Goal: Information Seeking & Learning: Learn about a topic

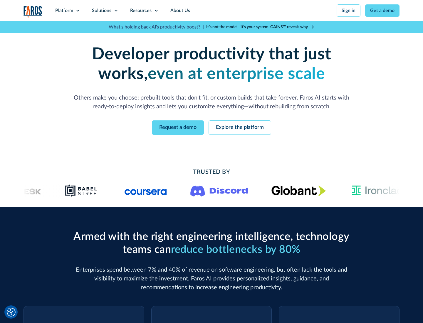
click at [78, 11] on icon at bounding box center [77, 10] width 5 height 5
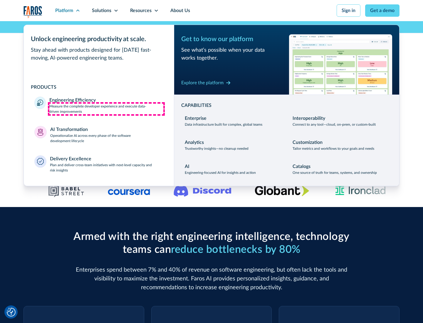
click at [106, 109] on p "Measure the complete developer experience and execute data-driven improvements" at bounding box center [106, 109] width 114 height 11
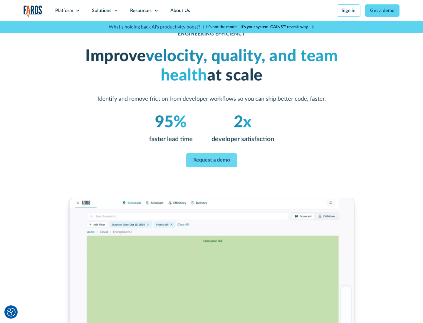
click at [211, 160] on link "Request a demo" at bounding box center [211, 160] width 51 height 14
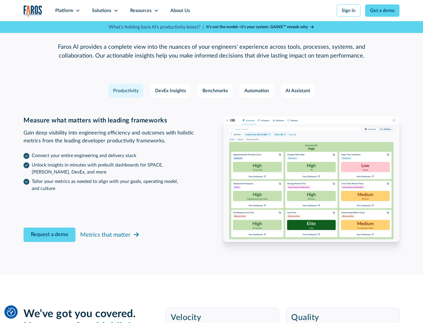
click at [78, 11] on icon at bounding box center [77, 10] width 5 height 5
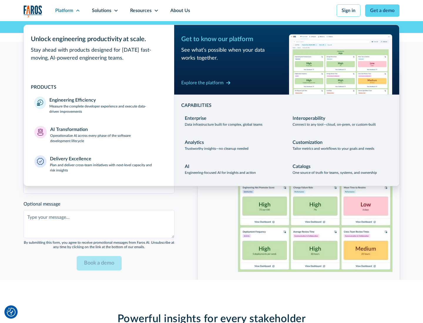
scroll to position [1288, 0]
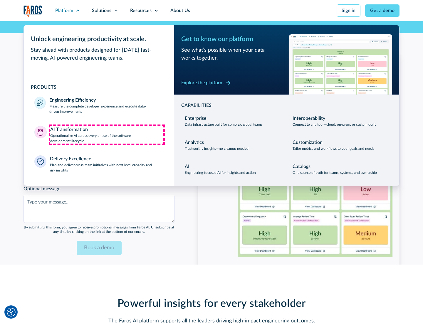
click at [107, 135] on p "Operationalize AI across every phase of the software development lifecycle" at bounding box center [106, 138] width 113 height 11
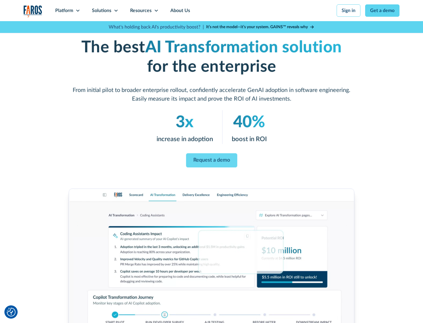
click at [211, 159] on link "Request a demo" at bounding box center [211, 160] width 51 height 14
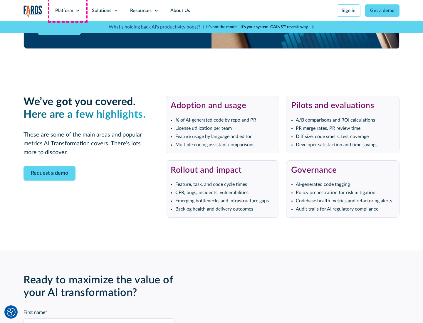
click at [68, 11] on div "Platform" at bounding box center [64, 10] width 18 height 7
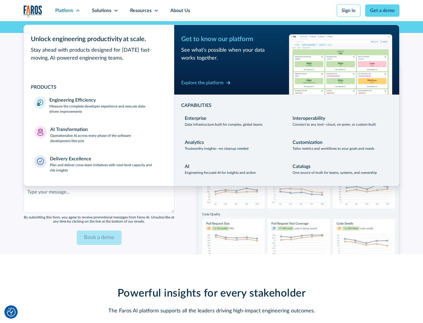
scroll to position [1430, 0]
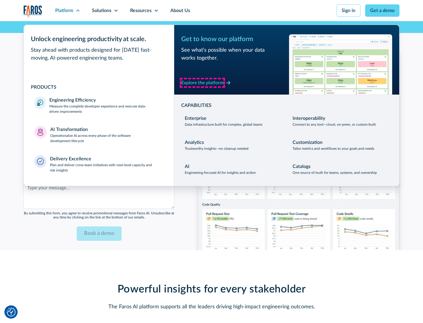
click at [202, 83] on div "Explore the platform" at bounding box center [202, 82] width 42 height 7
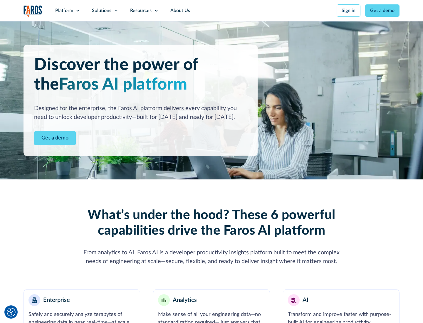
click at [55, 138] on link "Get a demo" at bounding box center [55, 138] width 42 height 14
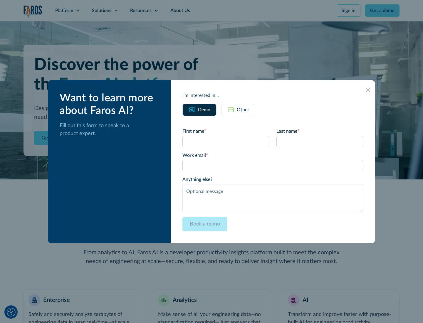
click at [243, 110] on div "Other" at bounding box center [243, 109] width 12 height 7
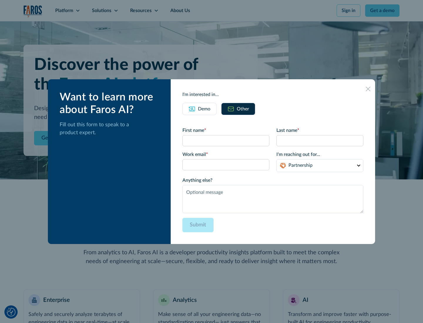
click at [204, 109] on div "Demo" at bounding box center [204, 108] width 12 height 7
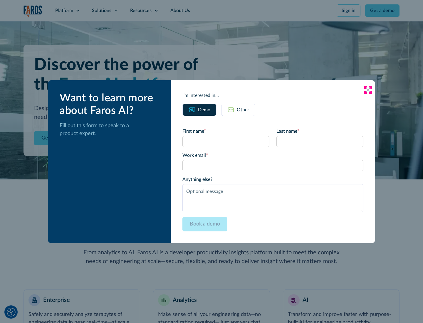
click at [368, 90] on icon at bounding box center [368, 90] width 5 height 5
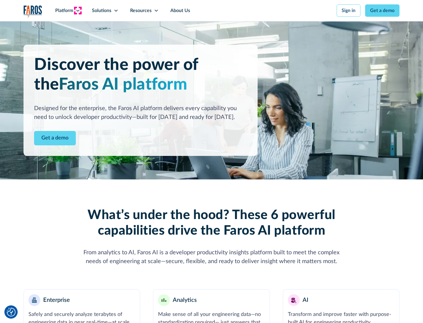
click at [78, 11] on icon at bounding box center [77, 10] width 5 height 5
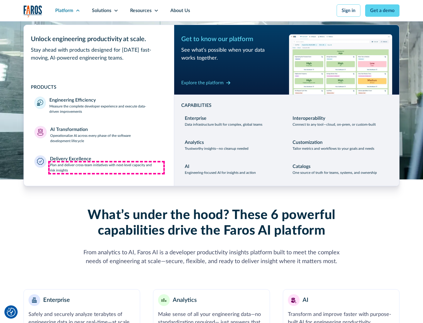
click at [106, 167] on p "Plan and deliver cross-team initiatives with next-level capacity and risk insig…" at bounding box center [107, 167] width 114 height 11
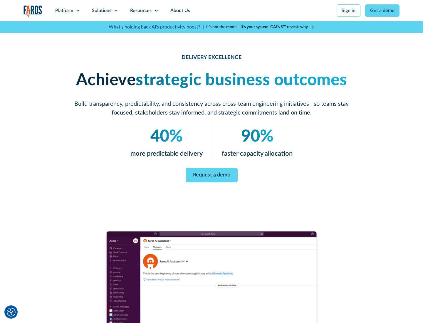
click at [116, 11] on icon at bounding box center [116, 10] width 5 height 5
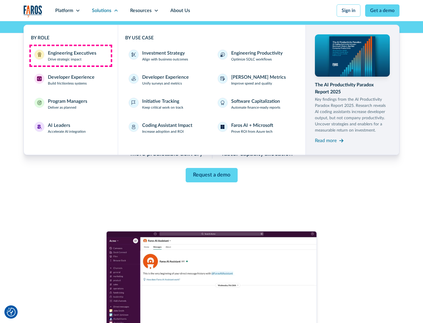
click at [70, 56] on div "Engineering Executives" at bounding box center [72, 53] width 48 height 7
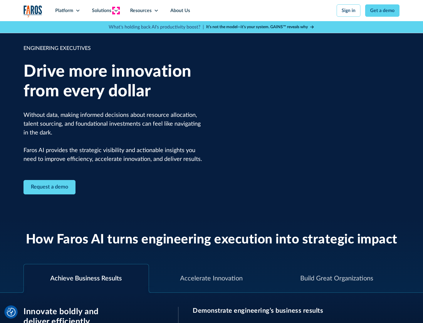
click at [116, 11] on icon at bounding box center [116, 10] width 5 height 5
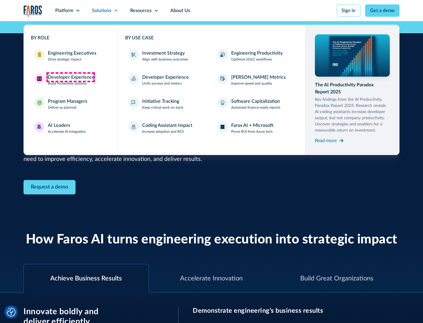
click at [70, 77] on div "Developer Experience" at bounding box center [71, 77] width 47 height 7
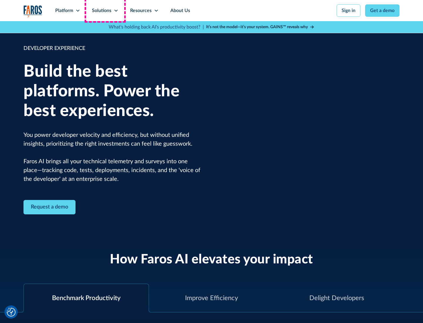
click at [105, 11] on div "Solutions" at bounding box center [101, 10] width 19 height 7
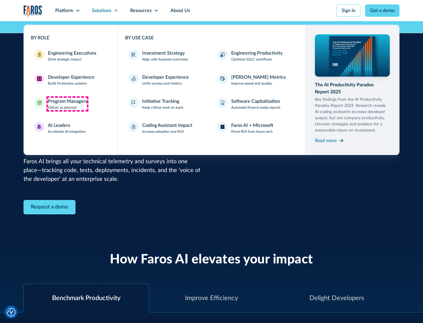
click at [67, 104] on div "Program Managers" at bounding box center [67, 101] width 39 height 7
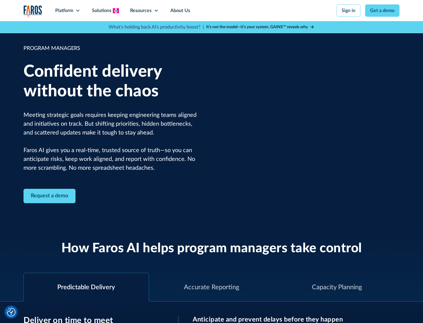
click at [116, 11] on icon at bounding box center [116, 10] width 5 height 5
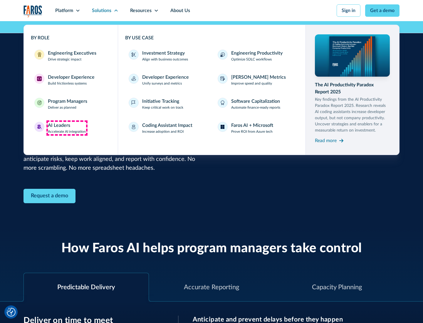
click at [67, 128] on div "AI Leaders" at bounding box center [59, 125] width 22 height 7
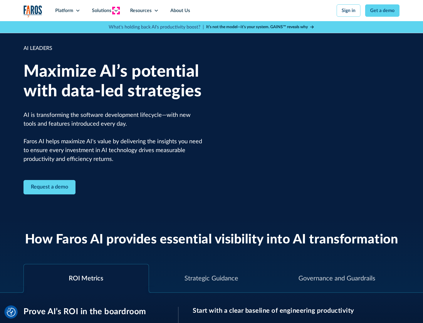
click at [116, 11] on icon at bounding box center [116, 10] width 5 height 5
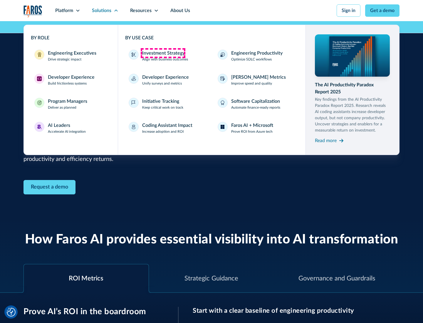
click at [163, 53] on div "Investment Strategy" at bounding box center [163, 53] width 43 height 7
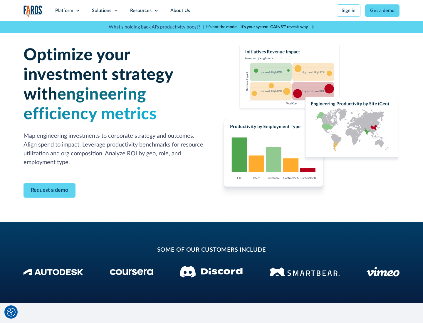
click at [116, 11] on icon at bounding box center [116, 10] width 5 height 5
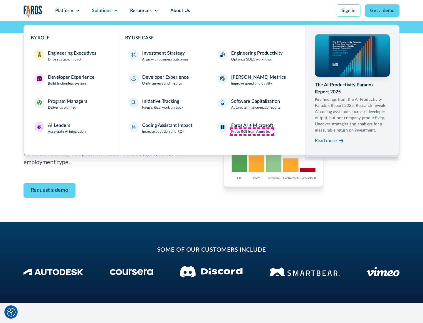
click at [252, 132] on p "Prove ROI from Azure tech" at bounding box center [251, 131] width 41 height 5
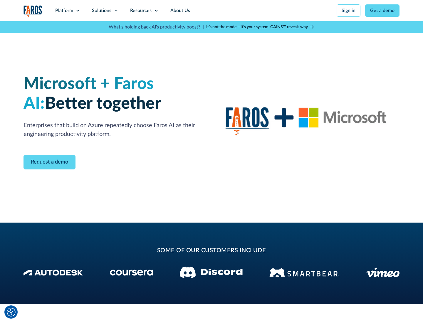
click at [116, 11] on icon at bounding box center [116, 10] width 5 height 5
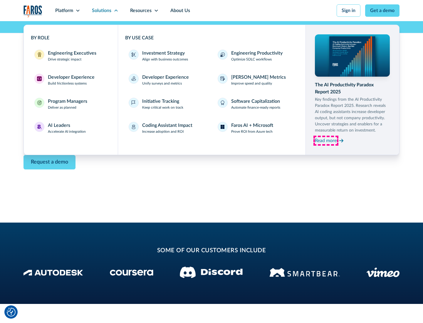
click at [326, 140] on div "Read more" at bounding box center [326, 140] width 22 height 7
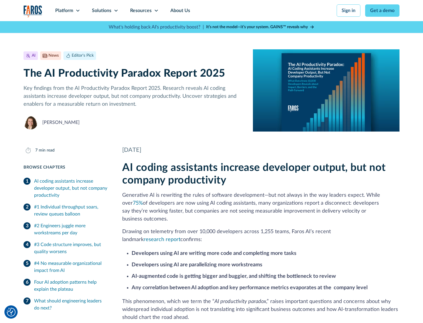
click at [156, 11] on icon at bounding box center [156, 10] width 5 height 5
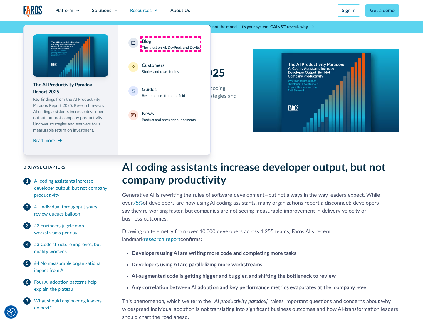
click at [171, 44] on div "Blog The latest on AI, DevProd, and DevEx" at bounding box center [171, 44] width 58 height 12
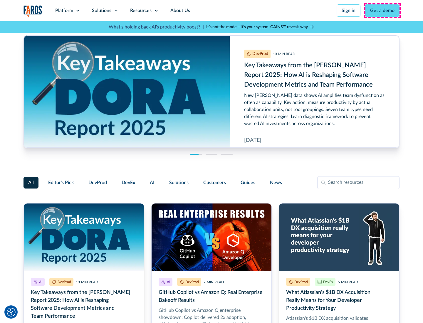
click at [382, 11] on link "Get a demo" at bounding box center [382, 10] width 34 height 12
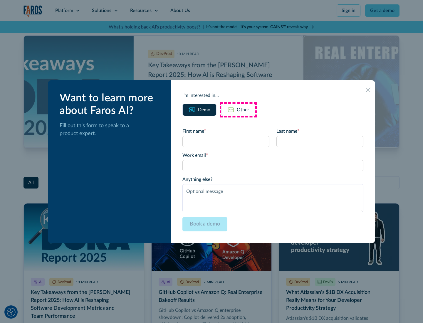
click at [238, 110] on div "Other" at bounding box center [243, 109] width 12 height 7
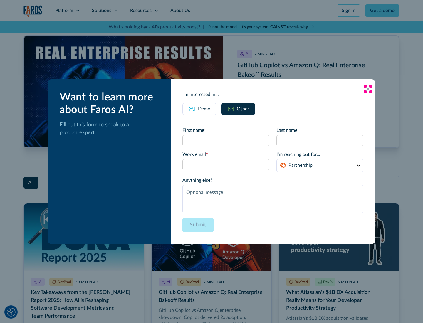
click at [368, 89] on icon at bounding box center [368, 89] width 5 height 5
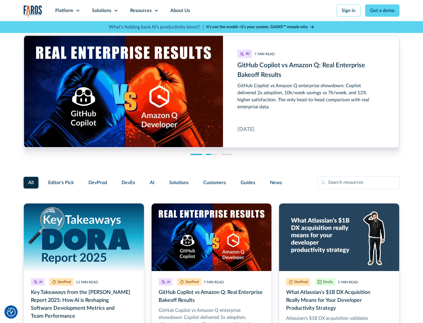
click at [179, 11] on link "About Us" at bounding box center [179, 10] width 31 height 21
